Goal: Use online tool/utility: Utilize a website feature to perform a specific function

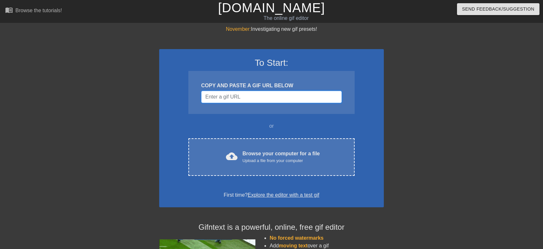
click at [248, 97] on input "Username" at bounding box center [271, 97] width 141 height 12
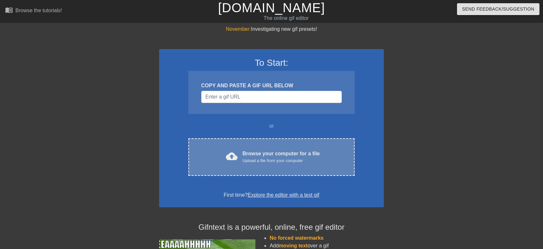
click at [252, 155] on div "Browse your computer for a file Upload a file from your computer" at bounding box center [281, 157] width 77 height 14
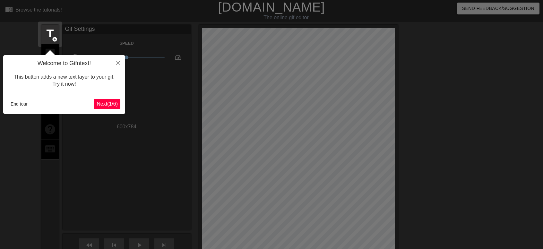
scroll to position [16, 0]
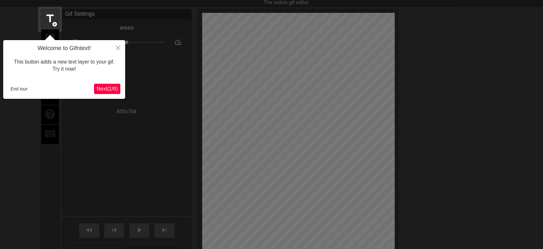
click at [103, 88] on span "Next ( 1 / 6 )" at bounding box center [107, 88] width 21 height 5
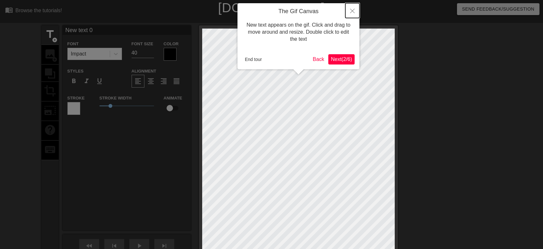
click at [355, 11] on button "Close" at bounding box center [352, 10] width 14 height 15
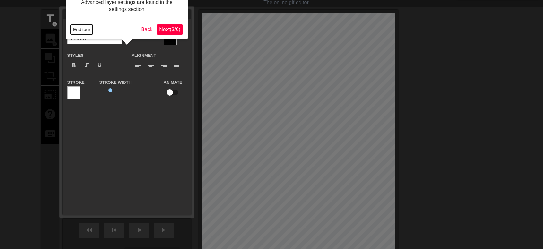
click at [85, 29] on button "End tour" at bounding box center [82, 30] width 22 height 10
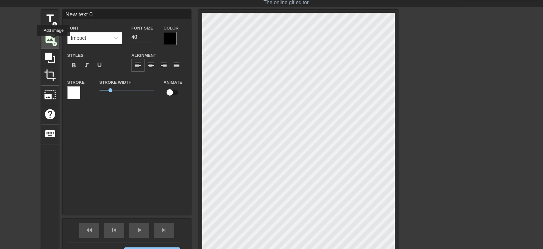
click at [54, 41] on span "add_circle" at bounding box center [54, 43] width 5 height 5
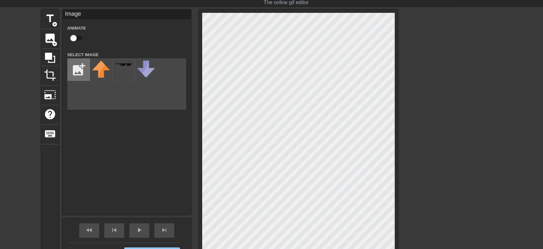
click at [73, 68] on input "file" at bounding box center [79, 70] width 22 height 22
type input "C:\fakepath\Adobe Express - file (1).webp"
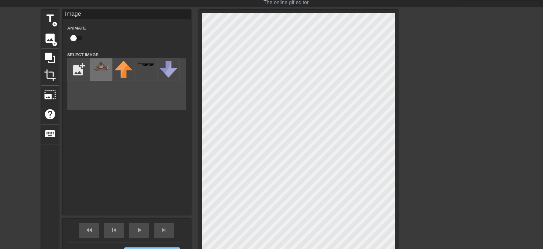
click at [109, 70] on img at bounding box center [101, 66] width 18 height 10
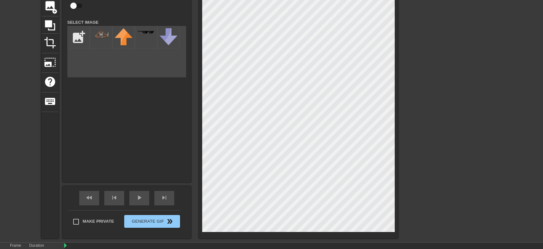
scroll to position [48, 0]
click at [177, 98] on div "title add_circle image add_circle crop photo_size_select_large help keyboard Im…" at bounding box center [219, 107] width 357 height 261
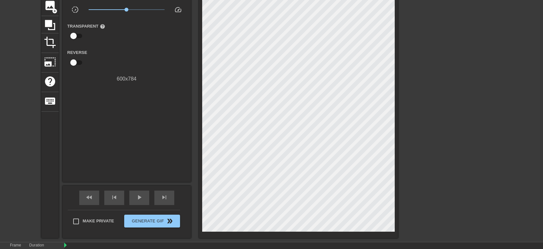
click at [423, 174] on div "title add_circle image add_circle crop photo_size_select_large help keyboard Gi…" at bounding box center [271, 107] width 543 height 261
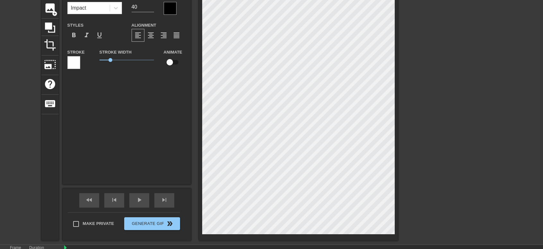
scroll to position [46, 0]
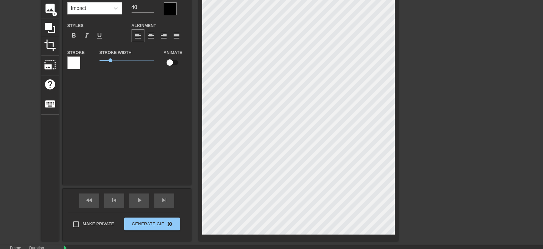
click at [159, 96] on div "title add_circle image add_circle crop photo_size_select_large help keyboard Ne…" at bounding box center [219, 110] width 357 height 261
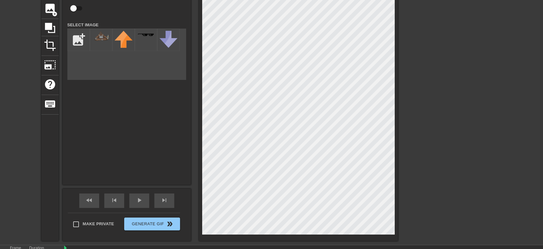
click at [433, 214] on div "title add_circle image add_circle crop photo_size_select_large help keyboard Im…" at bounding box center [271, 110] width 543 height 261
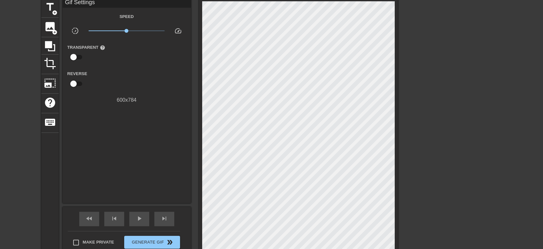
scroll to position [27, 0]
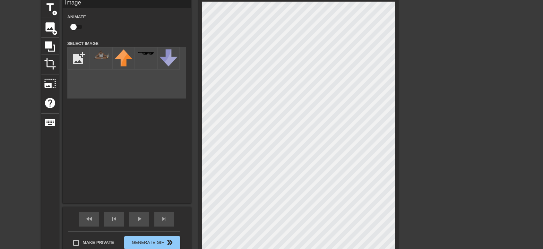
click at [461, 197] on div "title add_circle image add_circle crop photo_size_select_large help keyboard Im…" at bounding box center [271, 128] width 543 height 261
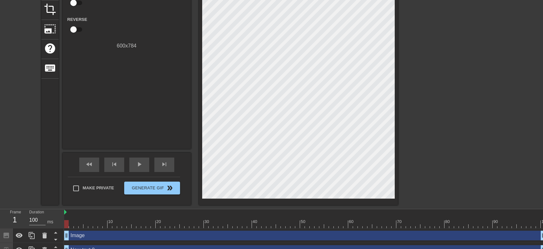
scroll to position [81, 0]
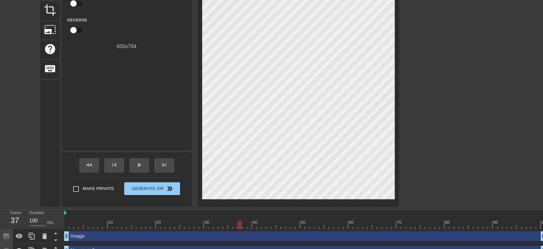
drag, startPoint x: 66, startPoint y: 225, endPoint x: 65, endPoint y: 177, distance: 48.5
click at [65, 177] on div "menu_book Browse the tutorials! Gifntext.com The online gif editor Send Feedbac…" at bounding box center [271, 88] width 543 height 339
click at [446, 172] on div "title add_circle image add_circle crop photo_size_select_large help keyboard Gi…" at bounding box center [271, 74] width 543 height 261
click at [137, 166] on span "play_arrow" at bounding box center [139, 165] width 8 height 8
click at [141, 163] on span "pause" at bounding box center [139, 165] width 8 height 8
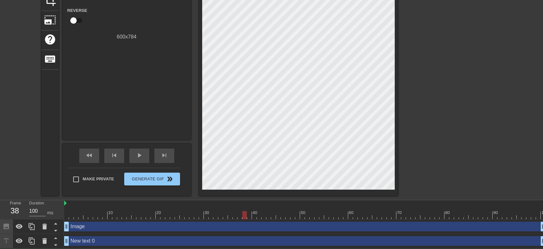
scroll to position [95, 0]
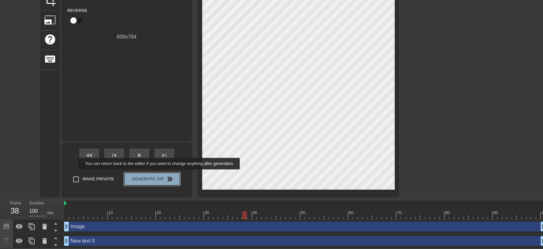
click at [160, 175] on span "Generate Gif double_arrow" at bounding box center [152, 179] width 50 height 8
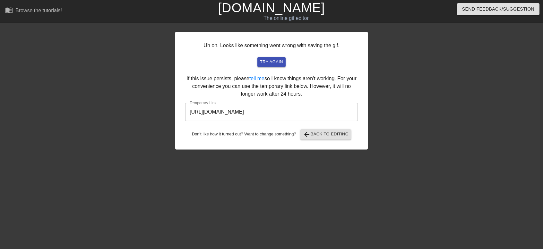
scroll to position [0, 0]
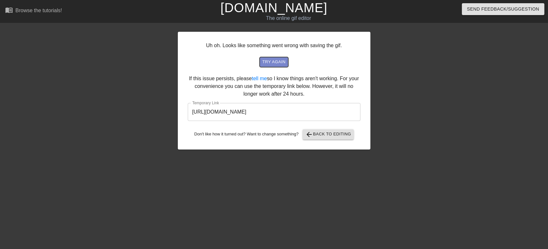
click at [274, 59] on span "try again" at bounding box center [273, 61] width 23 height 7
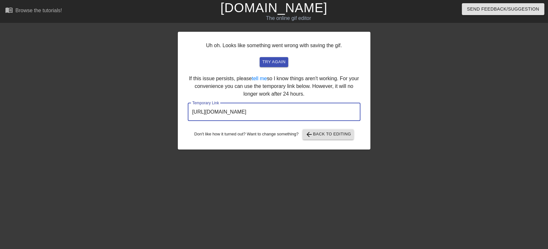
drag, startPoint x: 327, startPoint y: 118, endPoint x: 187, endPoint y: 111, distance: 140.8
click at [187, 111] on div "Uh oh. Looks like something went wrong with saving the gif. try again If this i…" at bounding box center [274, 91] width 193 height 118
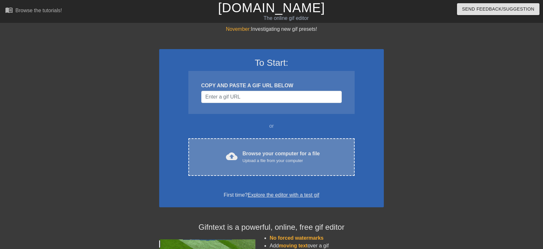
click at [261, 166] on div "cloud_upload Browse your computer for a file Upload a file from your computer C…" at bounding box center [271, 157] width 166 height 38
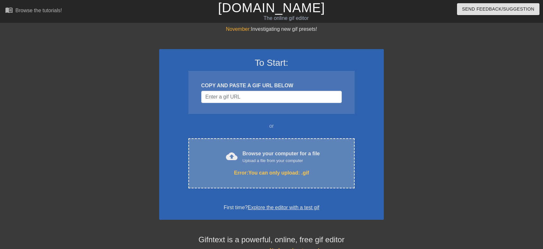
click at [287, 162] on div "Upload a file from your computer" at bounding box center [281, 161] width 77 height 6
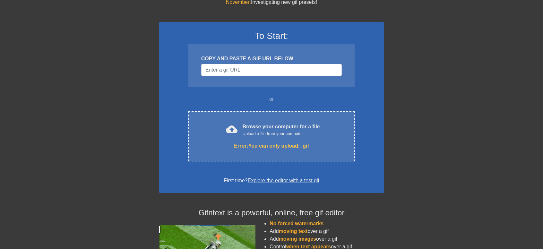
scroll to position [27, 0]
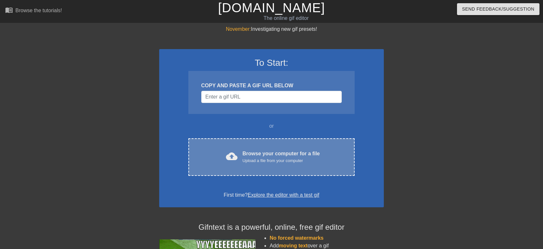
scroll to position [27, 0]
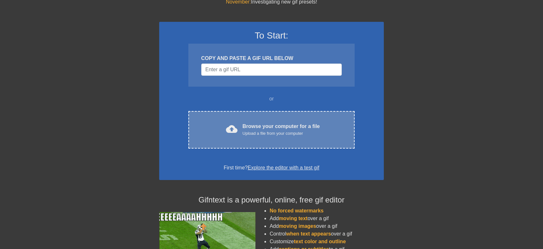
click at [273, 137] on div "cloud_upload Browse your computer for a file Upload a file from your computer C…" at bounding box center [271, 130] width 166 height 38
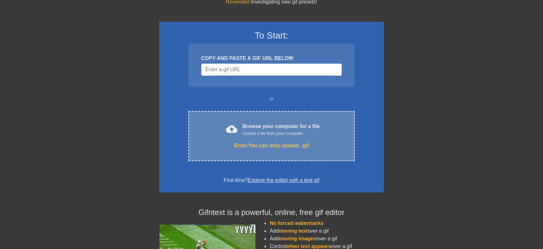
click at [273, 141] on div "cloud_upload Browse your computer for a file Upload a file from your computer E…" at bounding box center [271, 136] width 166 height 50
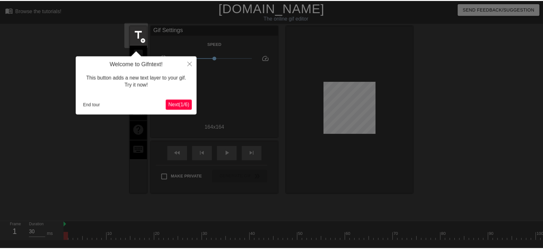
scroll to position [16, 0]
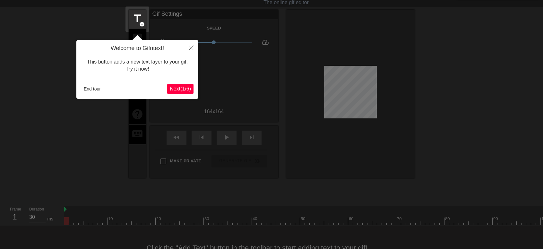
drag, startPoint x: 292, startPoint y: 78, endPoint x: 440, endPoint y: 106, distance: 151.6
click at [440, 106] on div at bounding box center [271, 129] width 543 height 291
click at [258, 92] on div at bounding box center [271, 129] width 543 height 291
click at [96, 86] on button "End tour" at bounding box center [92, 89] width 22 height 10
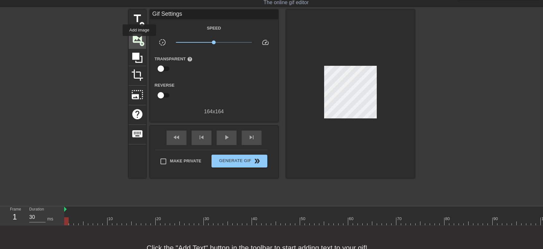
click at [139, 41] on span "add_circle" at bounding box center [141, 43] width 5 height 5
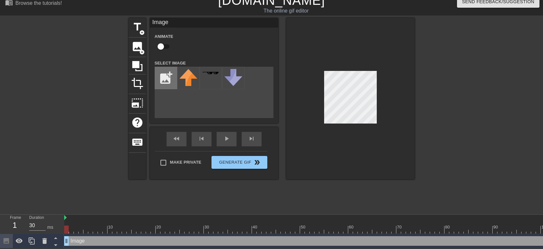
click at [169, 77] on input "file" at bounding box center [166, 78] width 22 height 22
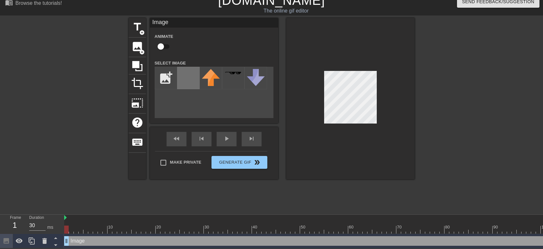
click at [193, 79] on img at bounding box center [188, 78] width 18 height 18
click at [160, 73] on input "file" at bounding box center [166, 78] width 22 height 22
type input "C:\fakepath\a3caee25804212b15802d694149ba346__2_-removebg-preview.png"
click at [187, 85] on img at bounding box center [188, 85] width 18 height 32
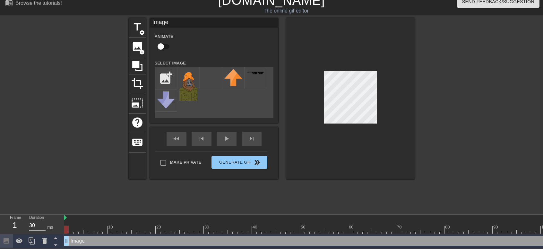
click at [367, 131] on div at bounding box center [350, 98] width 128 height 161
click at [388, 68] on div at bounding box center [350, 98] width 128 height 161
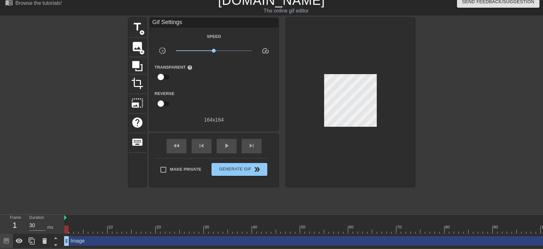
click at [363, 146] on div at bounding box center [350, 102] width 128 height 169
click at [246, 167] on span "Generate Gif double_arrow" at bounding box center [239, 170] width 50 height 8
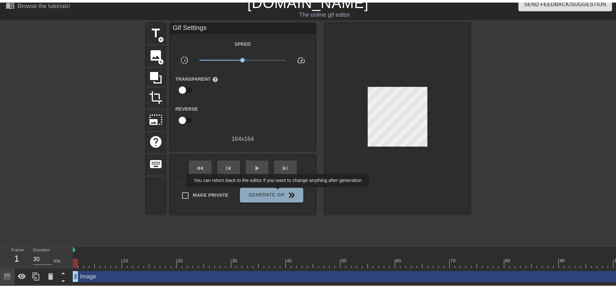
scroll to position [0, 0]
